Goal: Information Seeking & Learning: Learn about a topic

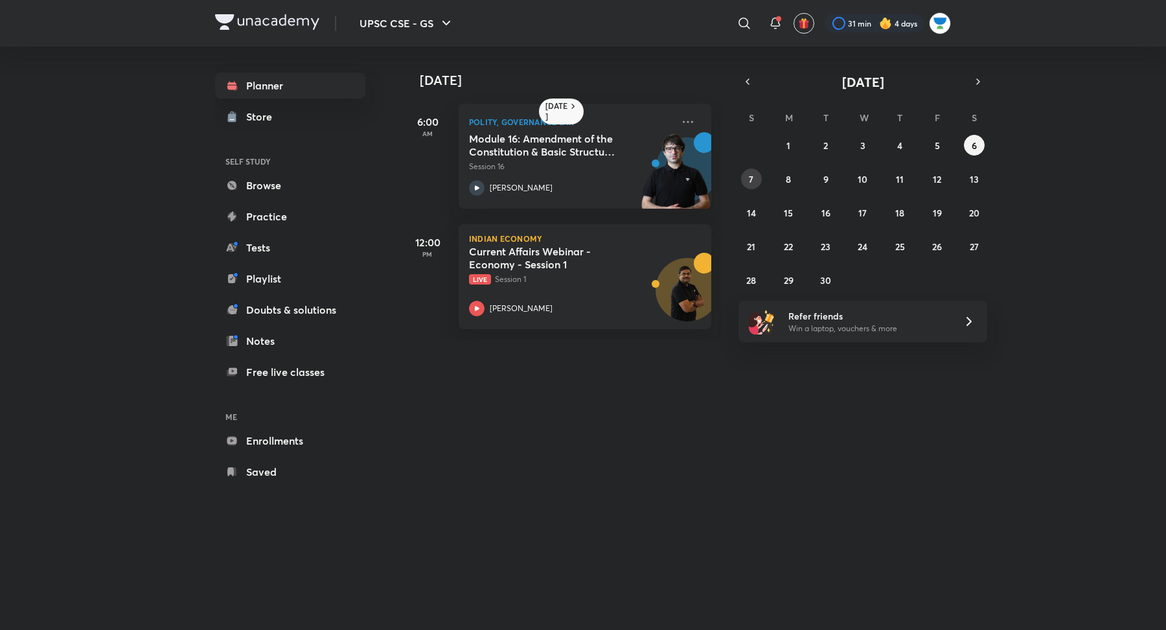
click at [748, 174] on button "7" at bounding box center [751, 178] width 21 height 21
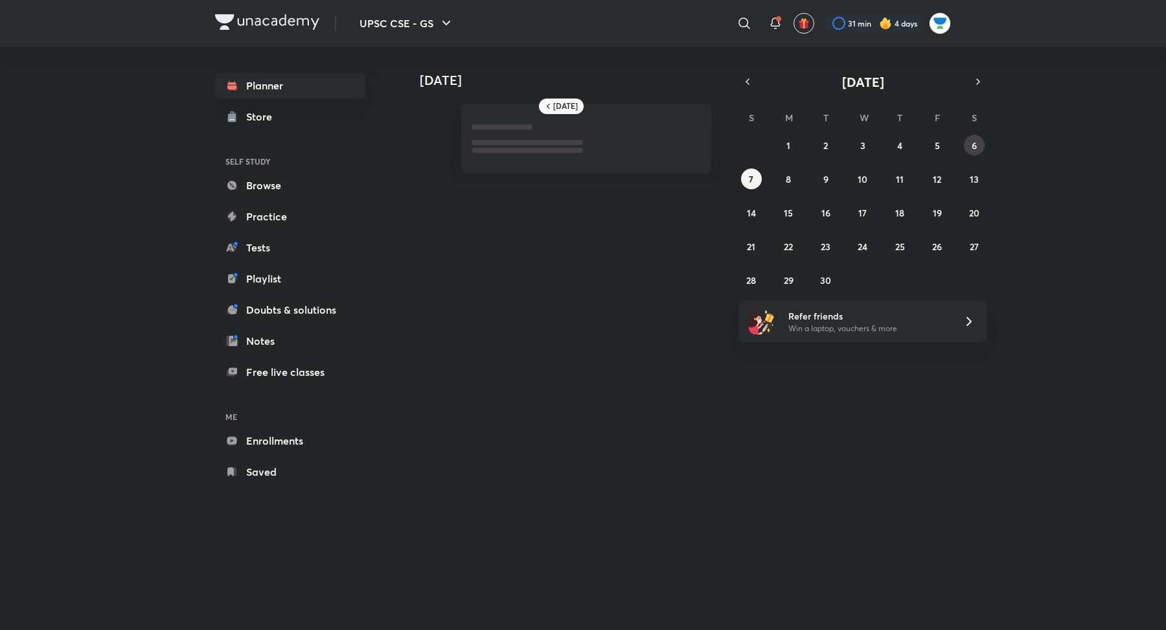
click at [976, 147] on abbr "6" at bounding box center [974, 145] width 5 height 12
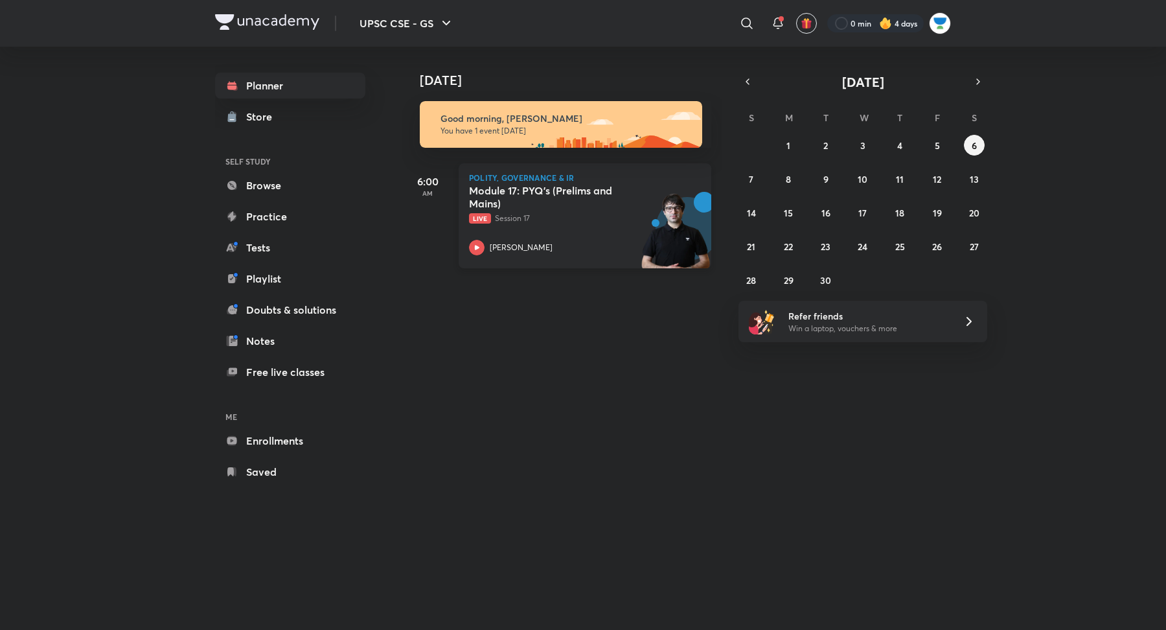
click at [485, 242] on div "[PERSON_NAME]" at bounding box center [570, 248] width 203 height 16
